Goal: Task Accomplishment & Management: Use online tool/utility

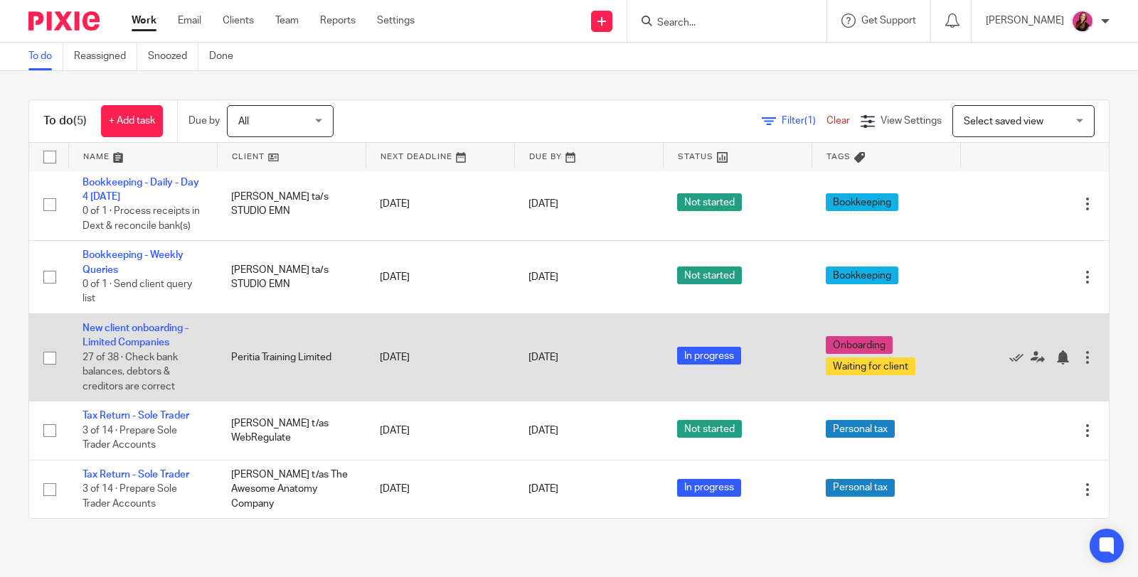
scroll to position [16, 0]
click at [1055, 359] on div at bounding box center [1062, 358] width 14 height 14
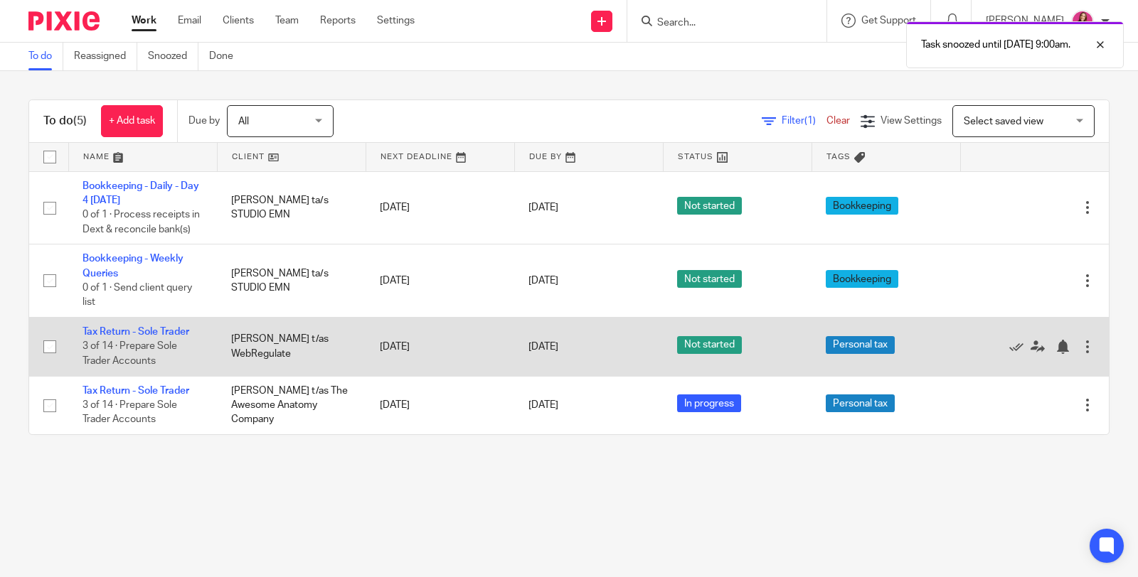
scroll to position [0, 0]
click at [1055, 354] on div at bounding box center [1062, 347] width 14 height 14
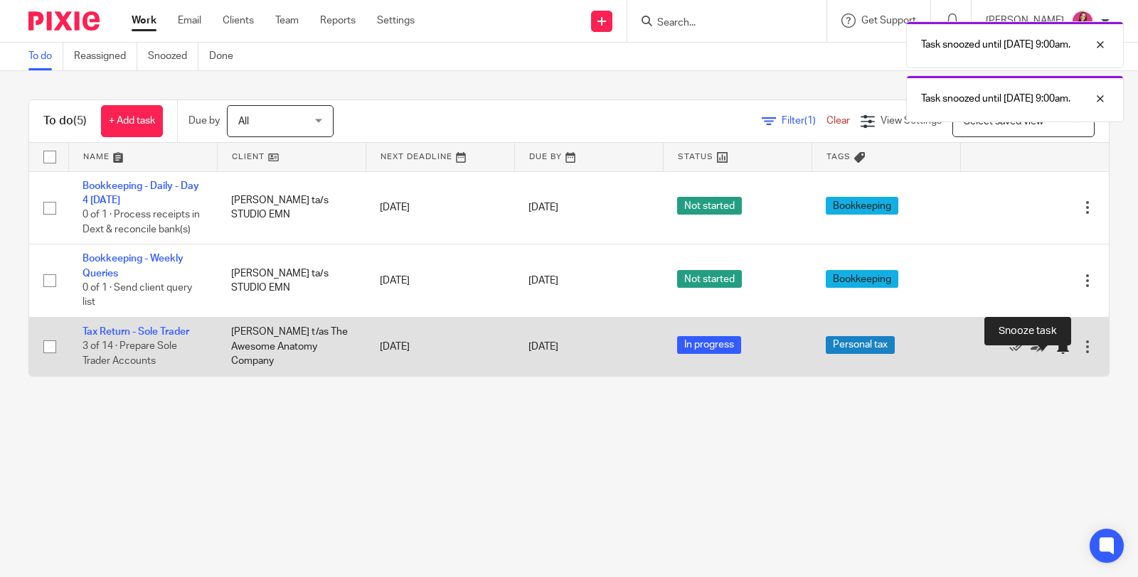
click at [1055, 354] on div at bounding box center [1062, 347] width 14 height 14
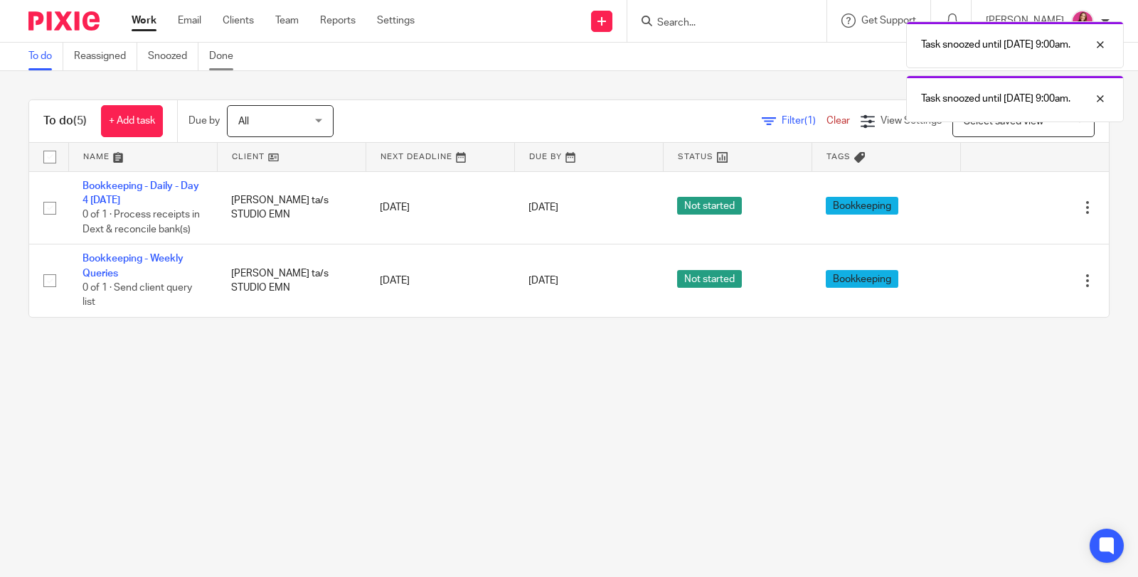
click at [215, 59] on link "Done" at bounding box center [226, 57] width 35 height 28
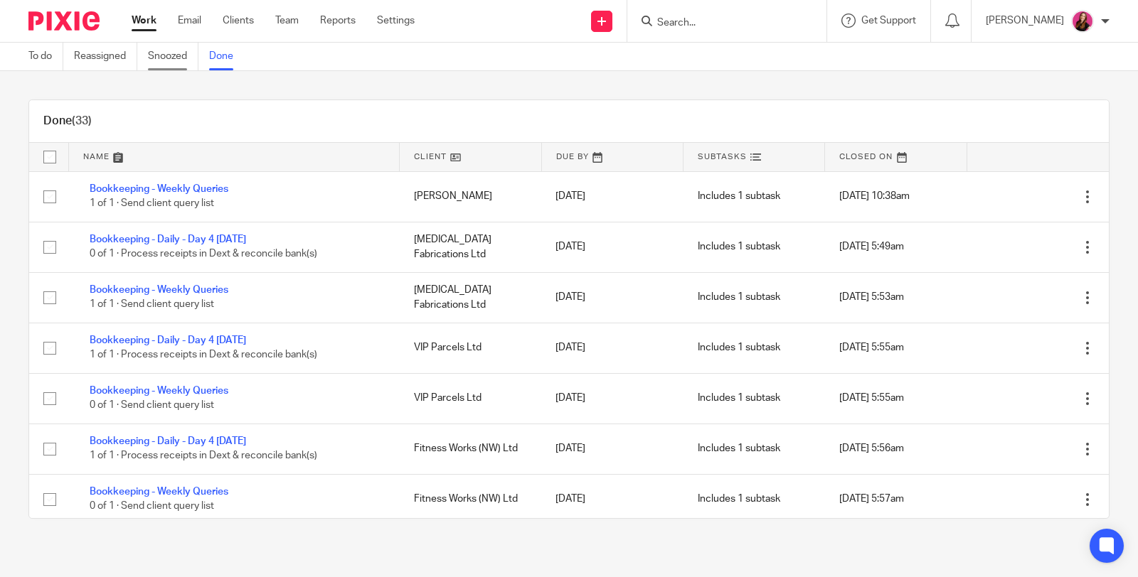
click at [179, 58] on link "Snoozed" at bounding box center [173, 57] width 50 height 28
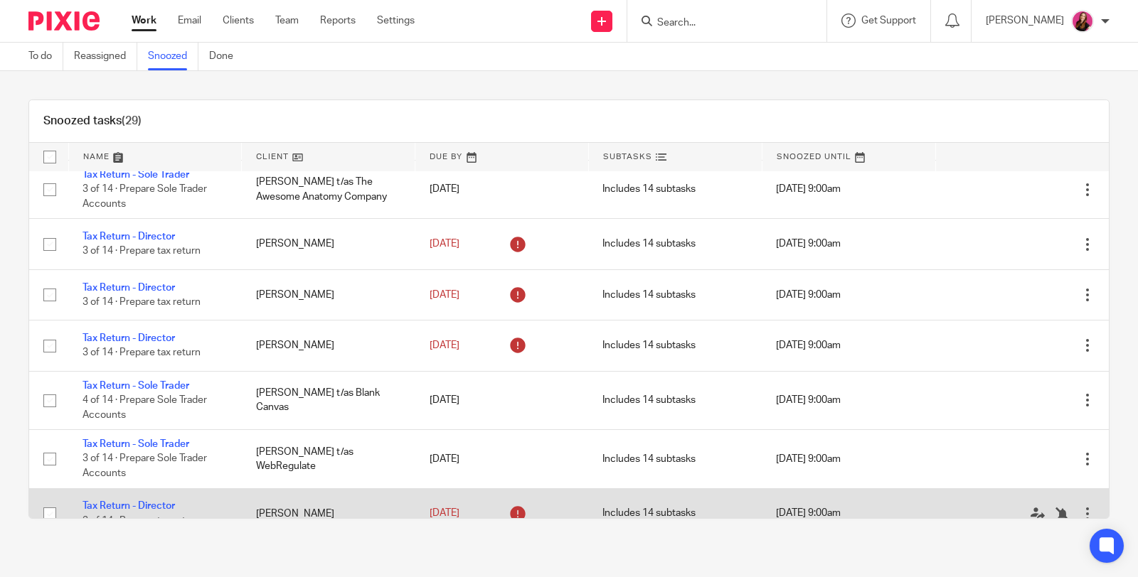
scroll to position [1480, 0]
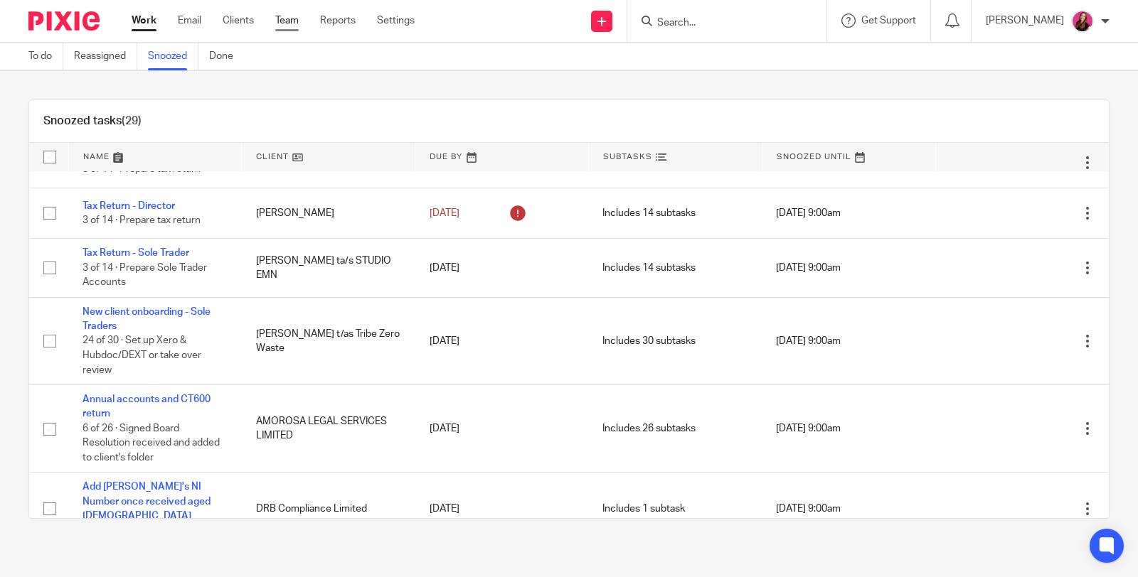
click at [289, 23] on link "Team" at bounding box center [286, 21] width 23 height 14
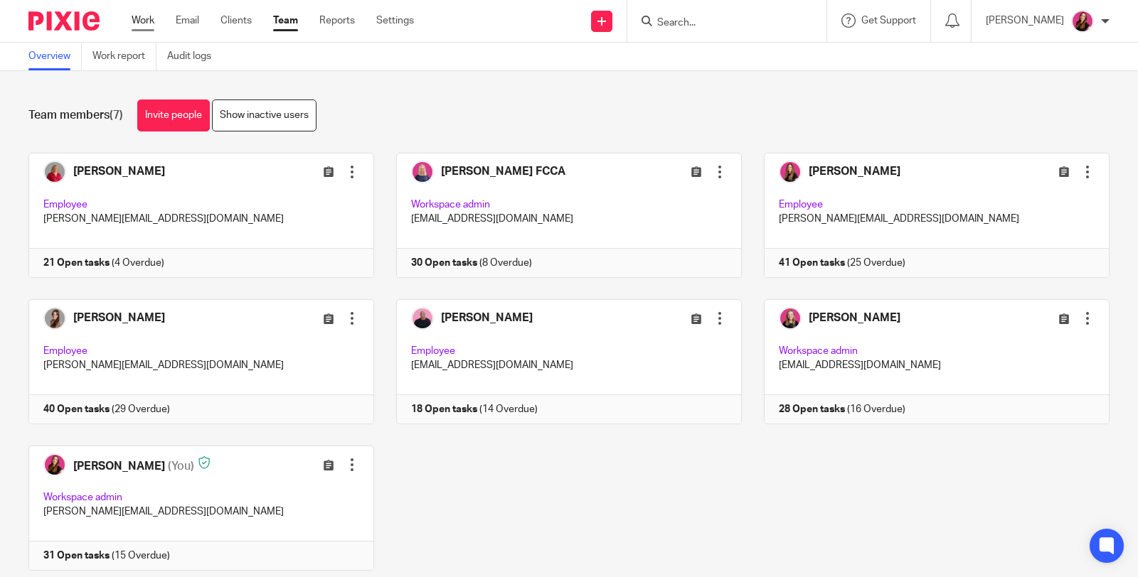
click at [145, 18] on link "Work" at bounding box center [143, 21] width 23 height 14
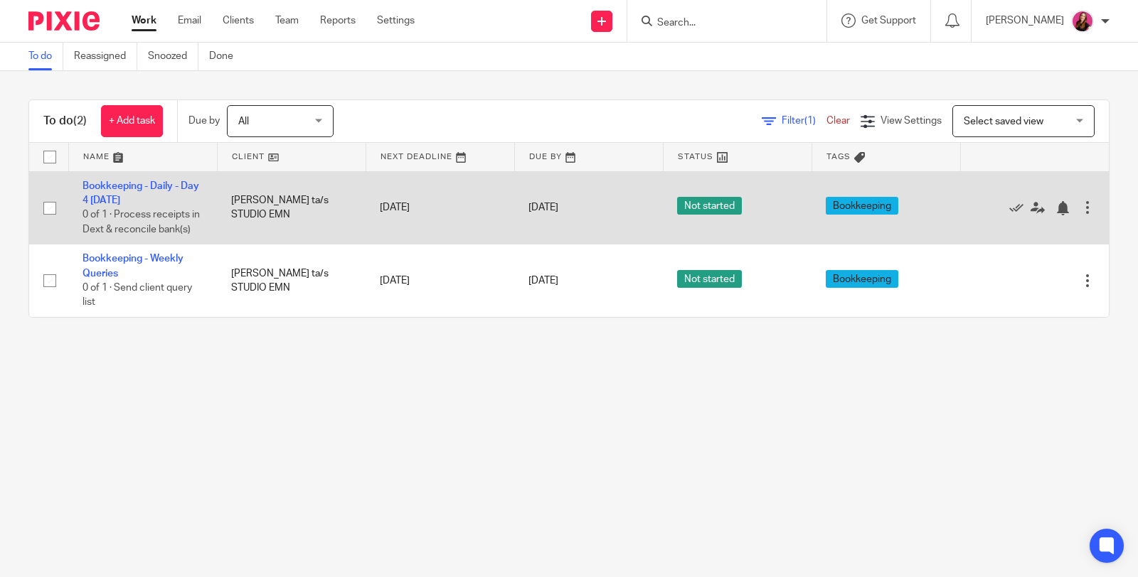
drag, startPoint x: 993, startPoint y: 214, endPoint x: 904, endPoint y: 190, distance: 92.1
click at [1009, 214] on icon at bounding box center [1016, 208] width 14 height 14
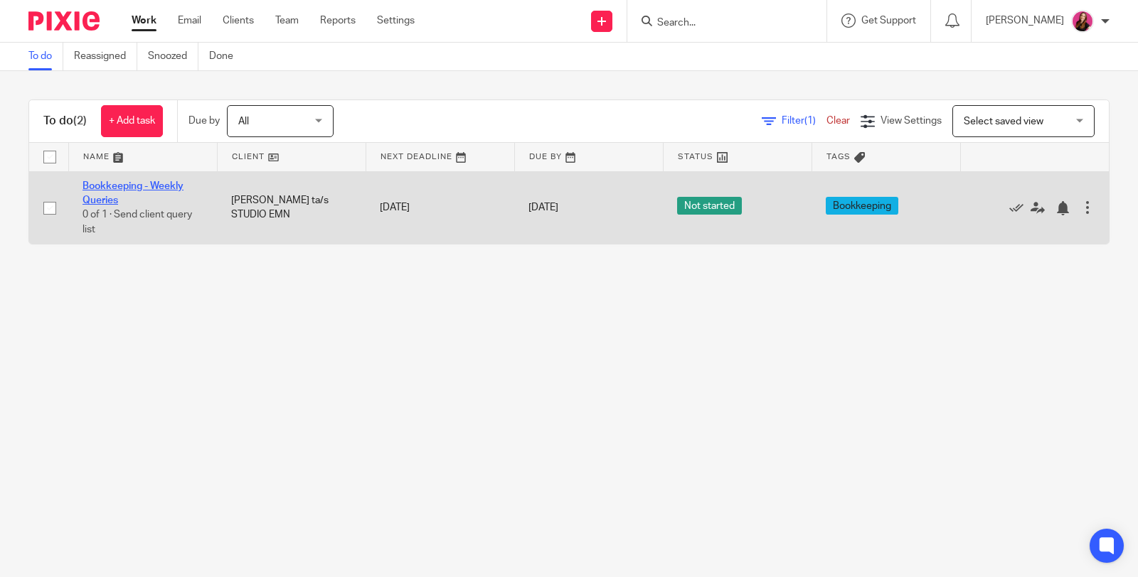
click at [126, 183] on link "Bookkeeping - Weekly Queries" at bounding box center [132, 193] width 101 height 24
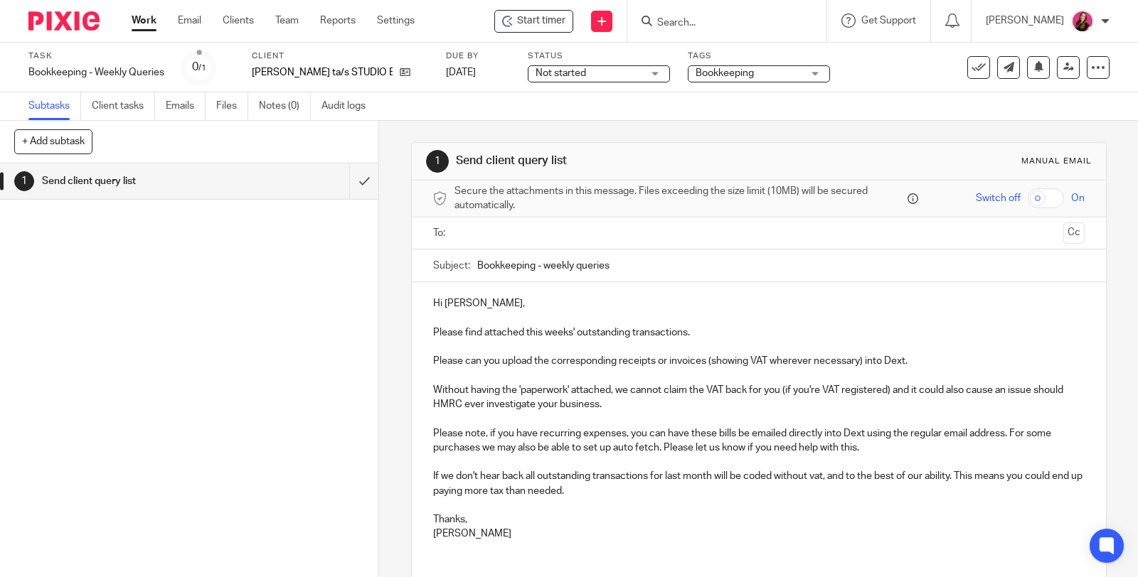
click at [562, 242] on ul at bounding box center [759, 233] width 607 height 23
click at [562, 236] on input "text" at bounding box center [757, 233] width 597 height 16
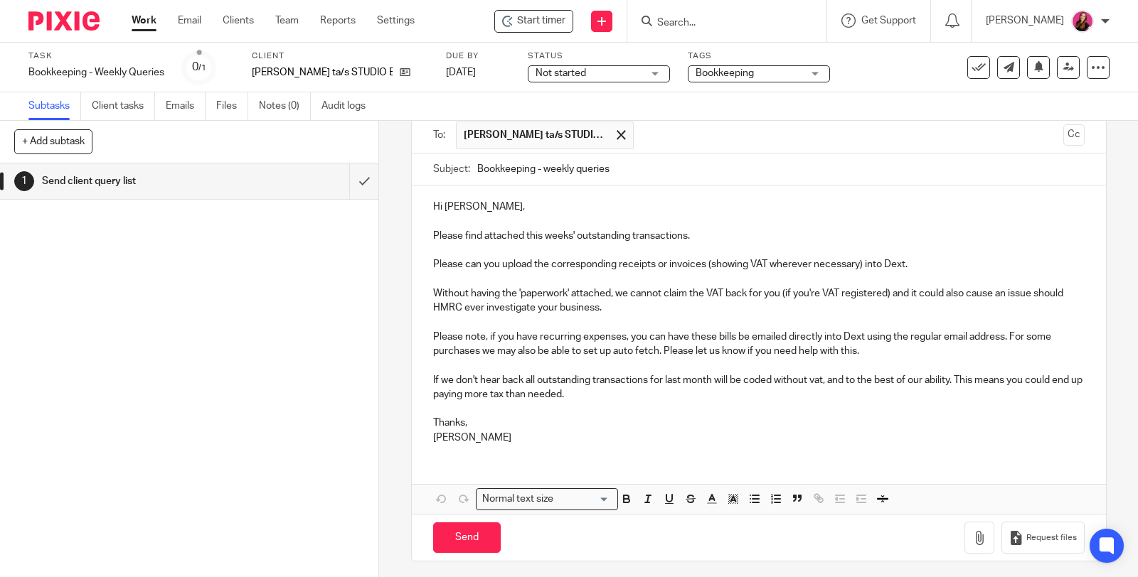
scroll to position [101, 0]
click at [972, 530] on icon "button" at bounding box center [979, 537] width 14 height 14
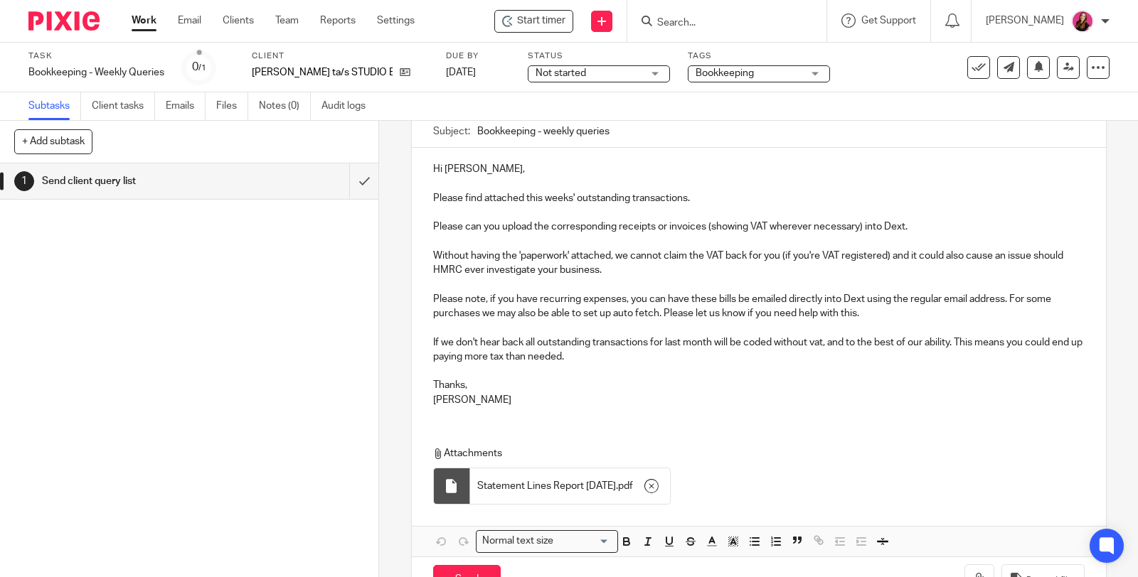
scroll to position [180, 0]
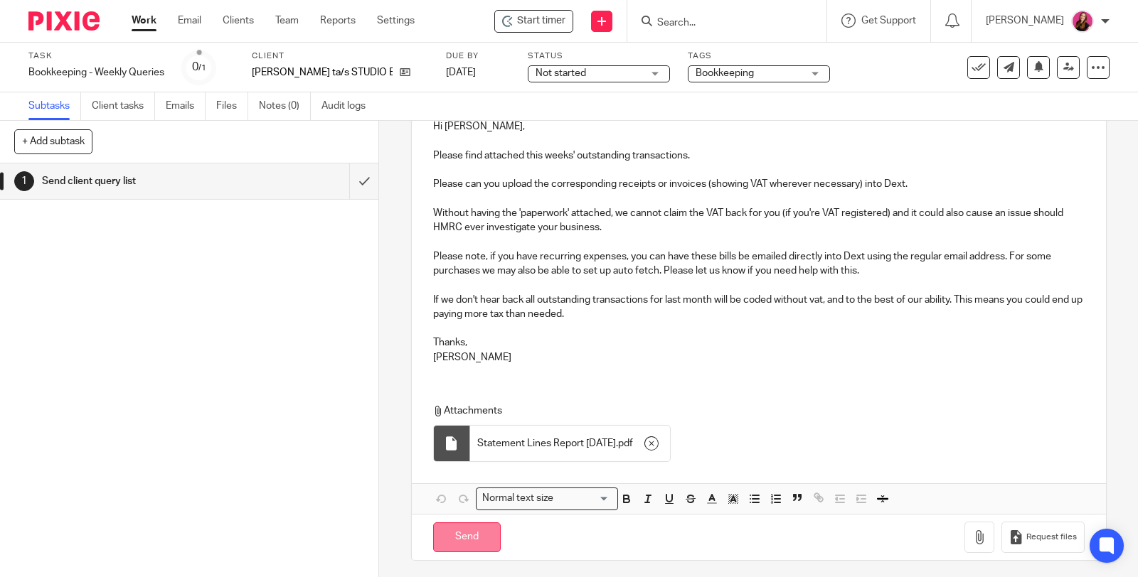
drag, startPoint x: 460, startPoint y: 530, endPoint x: 463, endPoint y: 523, distance: 7.7
click at [463, 528] on input "Send" at bounding box center [467, 538] width 68 height 31
type input "Sent"
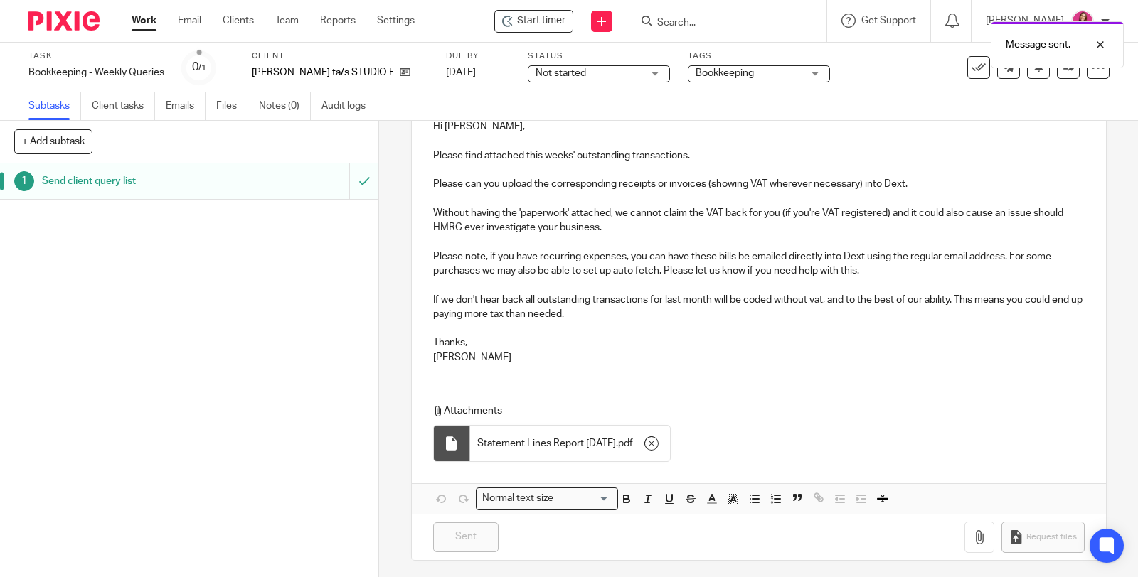
click at [146, 23] on link "Work" at bounding box center [144, 21] width 25 height 14
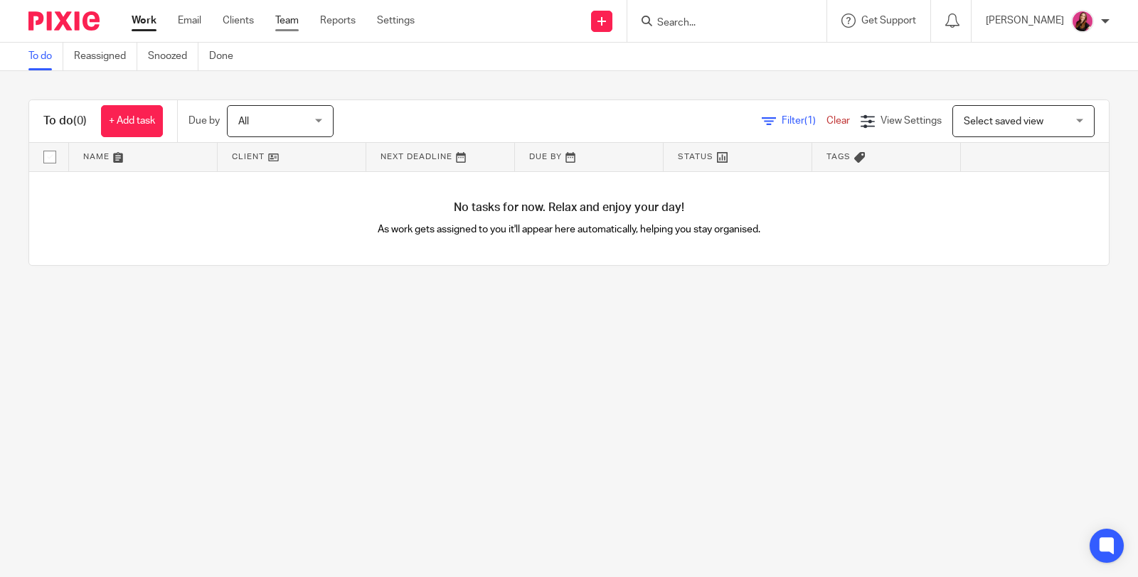
click at [294, 21] on link "Team" at bounding box center [286, 21] width 23 height 14
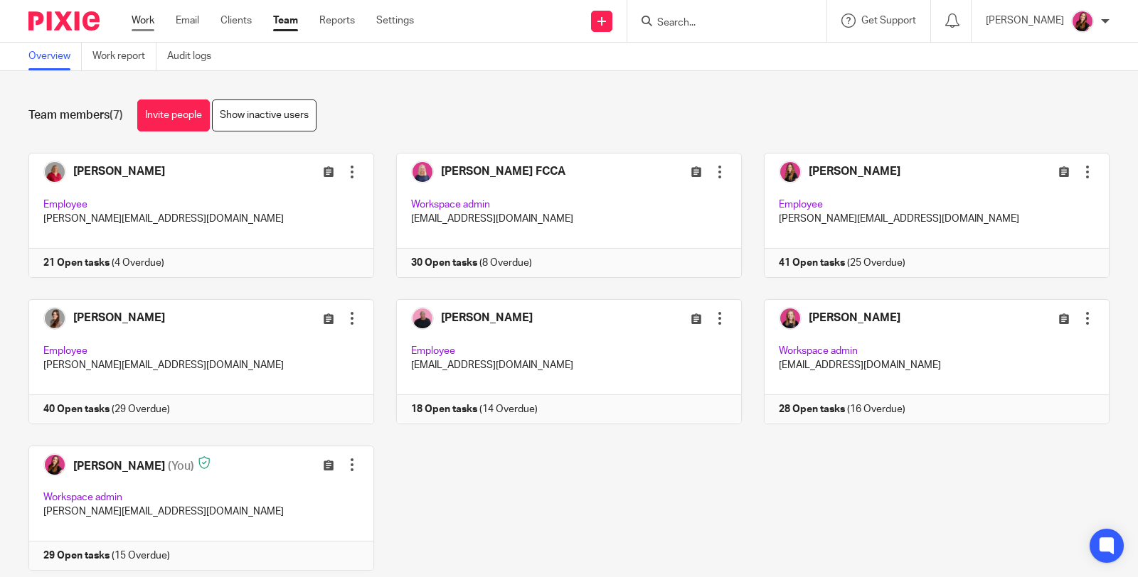
click at [140, 23] on link "Work" at bounding box center [143, 21] width 23 height 14
